Goal: Transaction & Acquisition: Purchase product/service

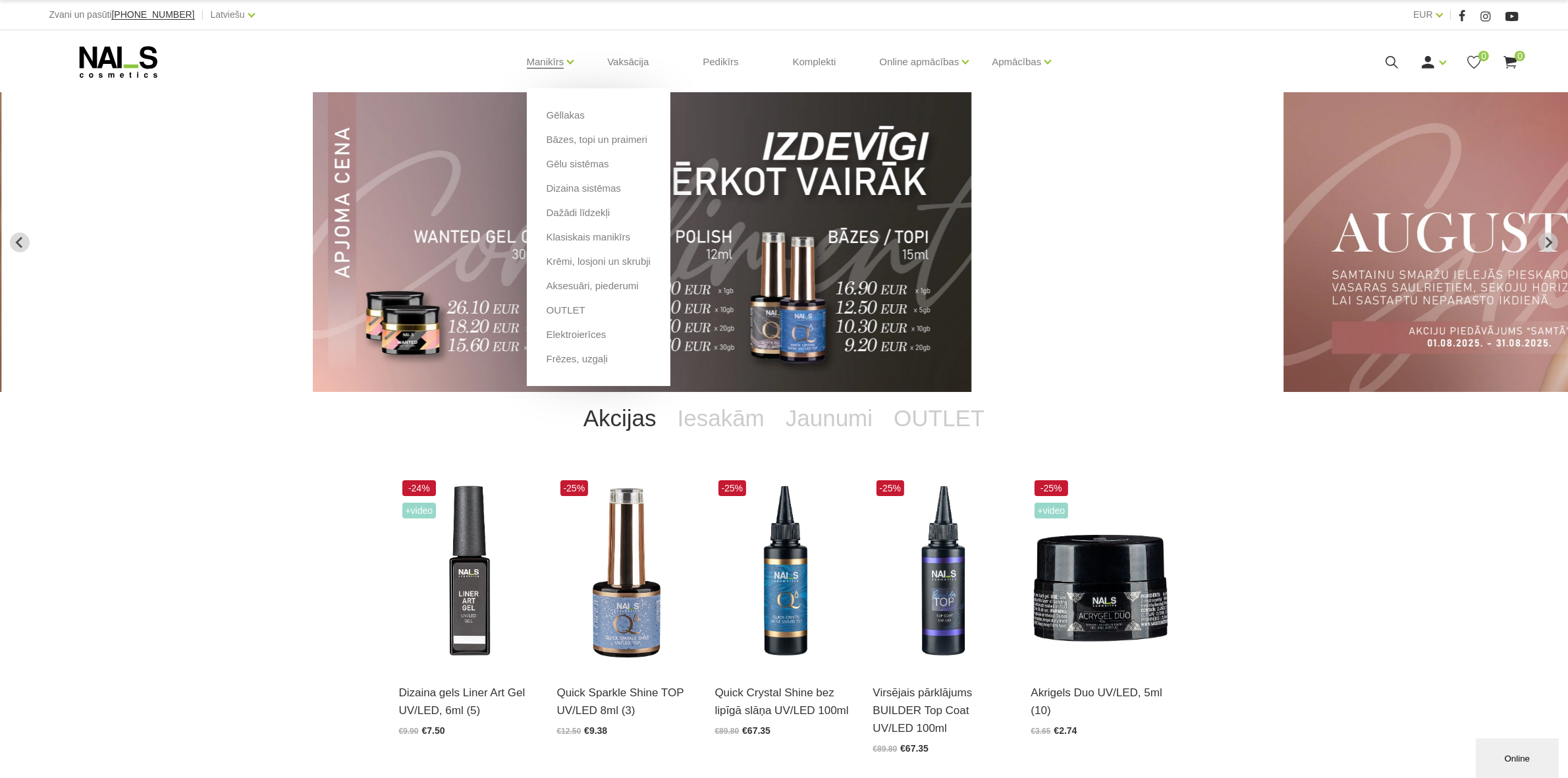
click at [554, 122] on li "Gēllakas" at bounding box center [599, 119] width 104 height 24
click at [554, 117] on link "Gēllakas" at bounding box center [566, 115] width 38 height 15
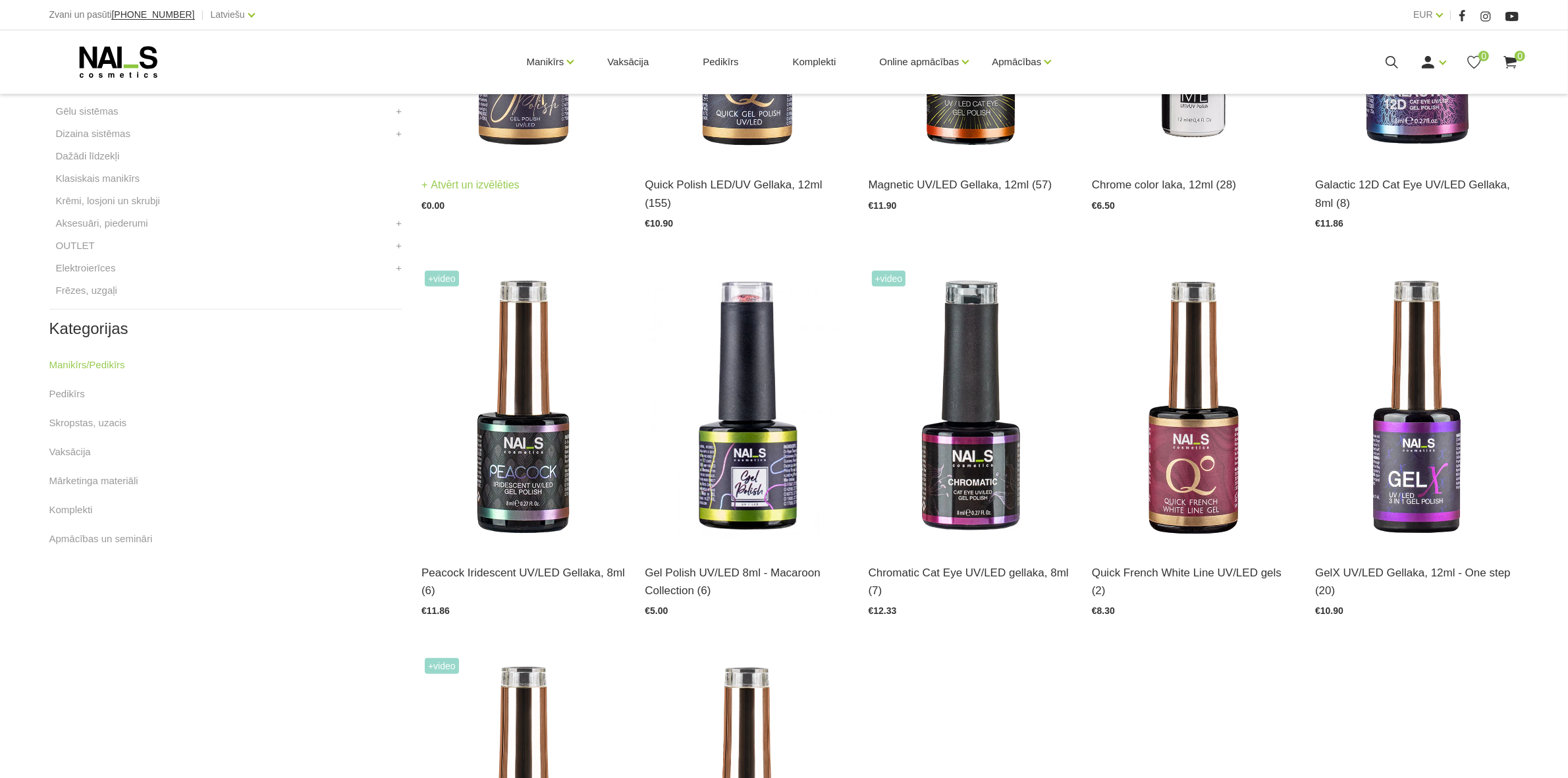
scroll to position [659, 0]
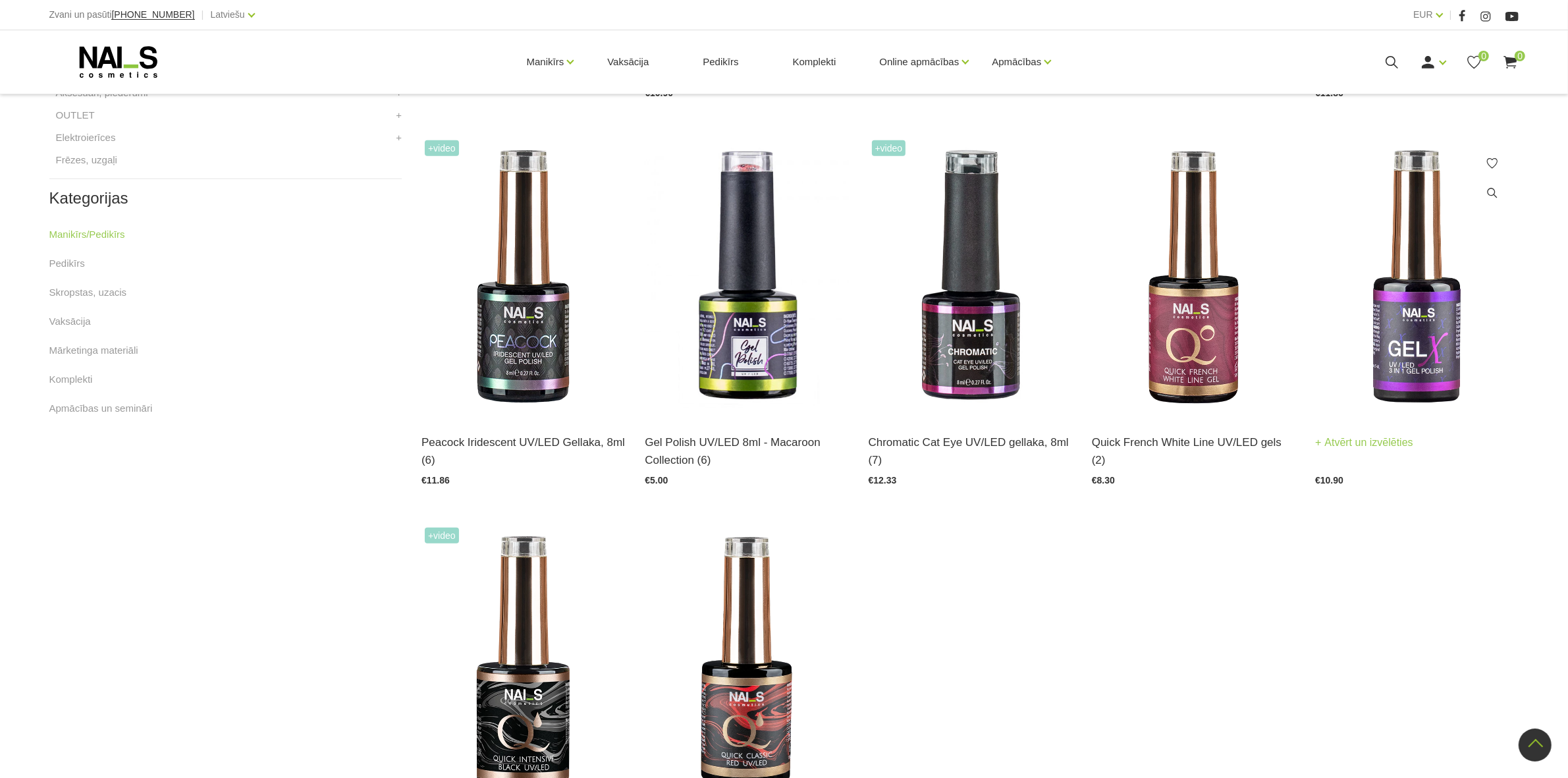
click at [1405, 341] on img at bounding box center [1417, 276] width 204 height 280
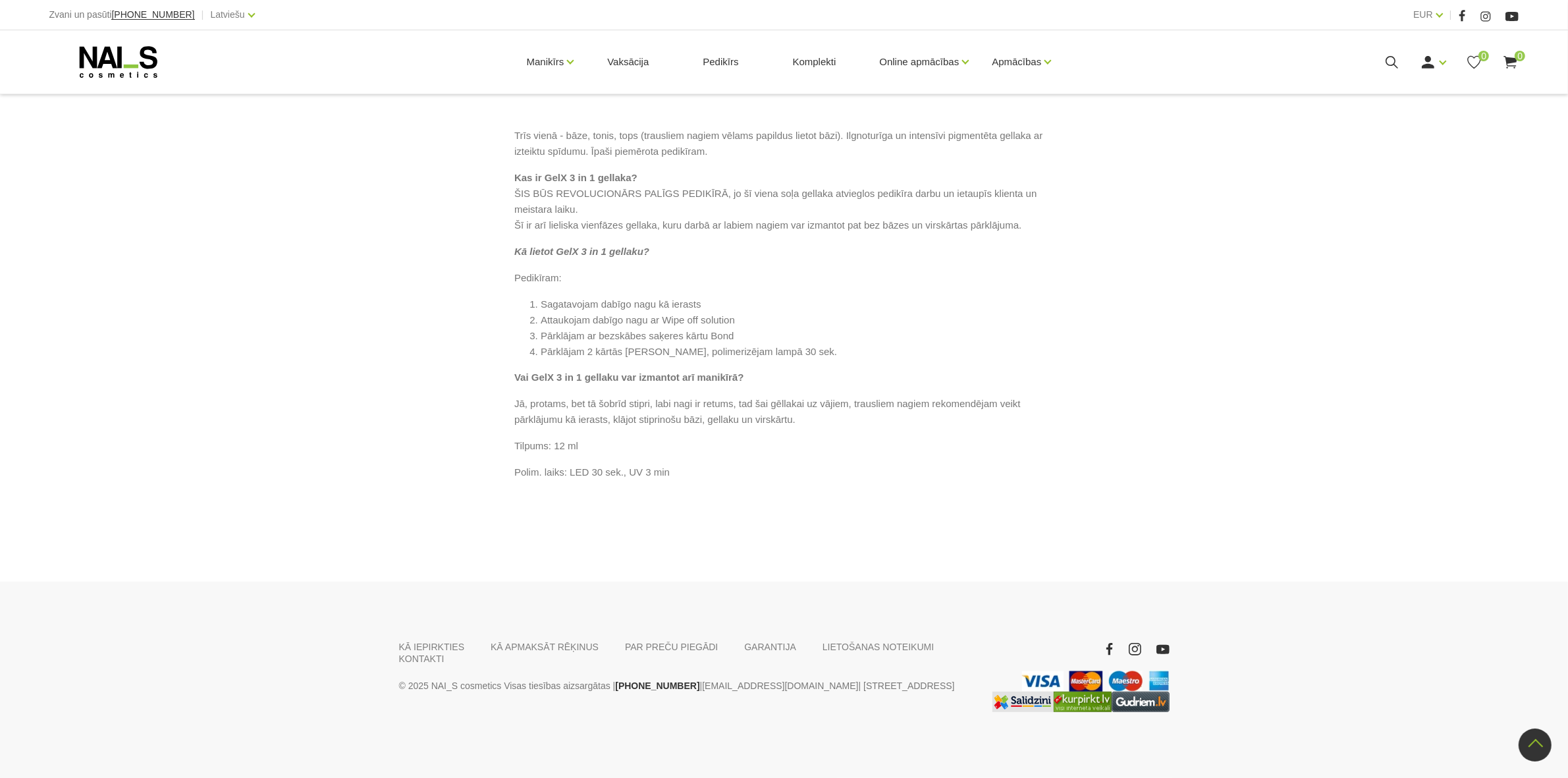
scroll to position [678, 0]
